Goal: Task Accomplishment & Management: Manage account settings

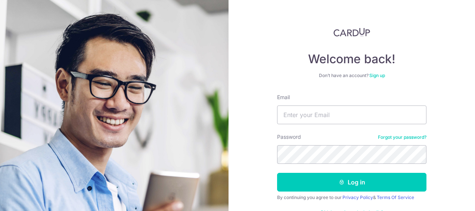
scroll to position [37, 0]
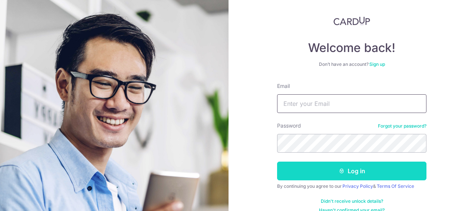
type input "[EMAIL_ADDRESS][DOMAIN_NAME]"
click at [346, 167] on button "Log in" at bounding box center [352, 170] width 150 height 19
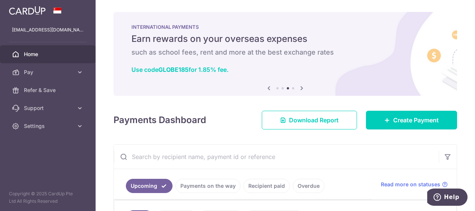
click at [27, 51] on span "Home" at bounding box center [48, 53] width 49 height 7
